Goal: Task Accomplishment & Management: Complete application form

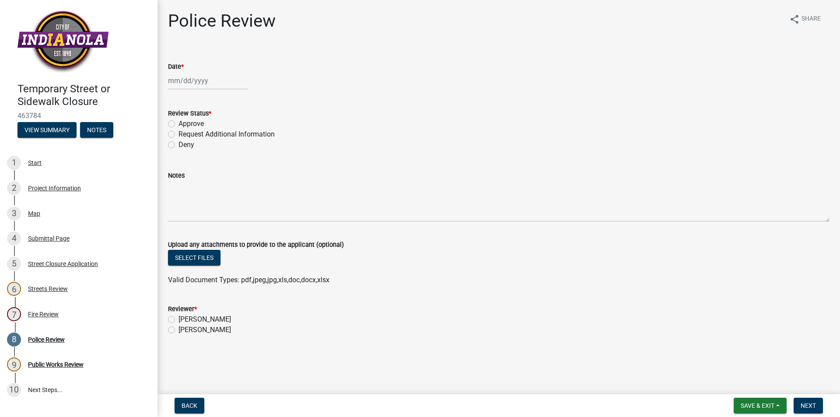
select select "8"
select select "2025"
click at [199, 81] on div "[PERSON_NAME] Feb Mar Apr [PERSON_NAME][DATE] Oct Nov [DATE] 1526 1527 1528 152…" at bounding box center [208, 81] width 80 height 18
click at [217, 157] on div "14" at bounding box center [219, 155] width 14 height 14
type input "[DATE]"
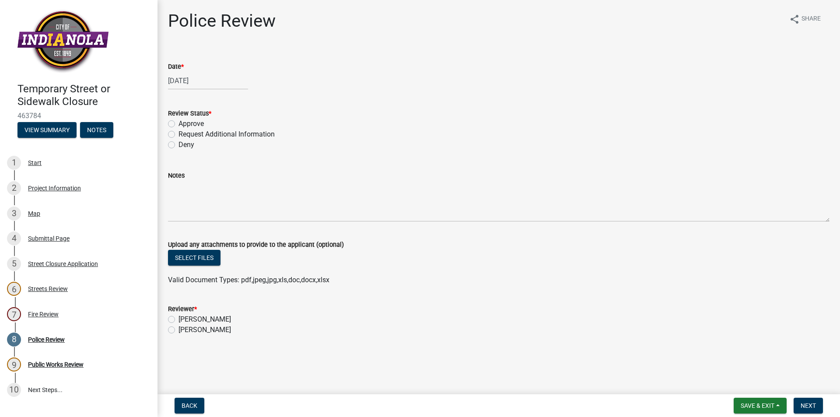
click at [178, 122] on label "Approve" at bounding box center [190, 124] width 25 height 10
click at [178, 122] on input "Approve" at bounding box center [181, 122] width 6 height 6
radio input "true"
click at [178, 329] on label "[PERSON_NAME]" at bounding box center [204, 329] width 52 height 10
click at [178, 329] on input "[PERSON_NAME]" at bounding box center [181, 327] width 6 height 6
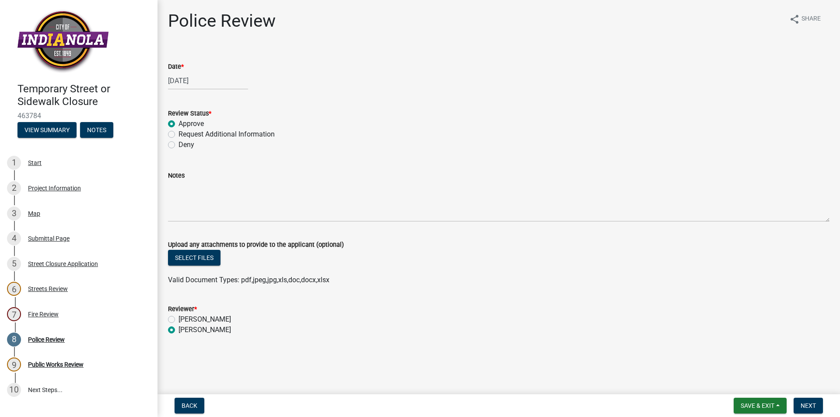
radio input "true"
click at [811, 406] on span "Next" at bounding box center [807, 405] width 15 height 7
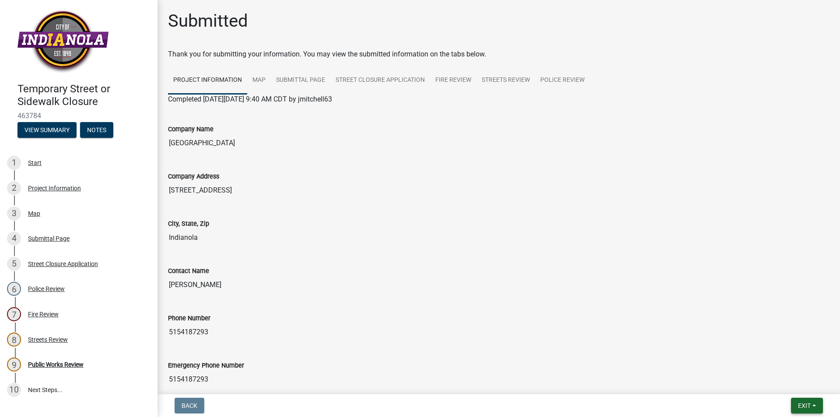
click at [814, 408] on button "Exit" at bounding box center [807, 406] width 32 height 16
click at [796, 385] on button "Save & Exit" at bounding box center [788, 382] width 70 height 21
